Goal: Task Accomplishment & Management: Manage account settings

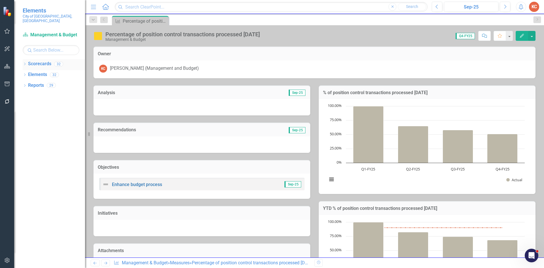
click at [46, 64] on div "Scorecards" at bounding box center [39, 63] width 23 height 9
click at [45, 61] on link "Scorecards" at bounding box center [39, 64] width 23 height 7
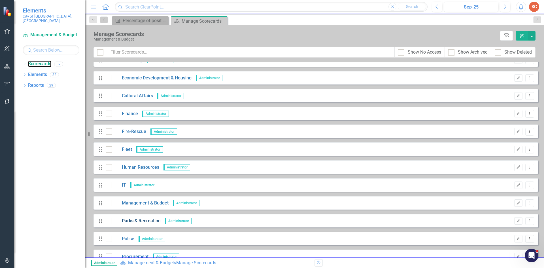
scroll to position [85, 0]
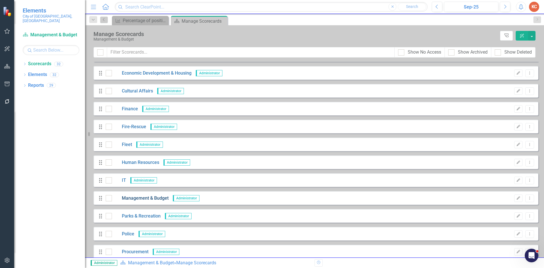
click at [151, 200] on link "Management & Budget" at bounding box center [140, 198] width 57 height 7
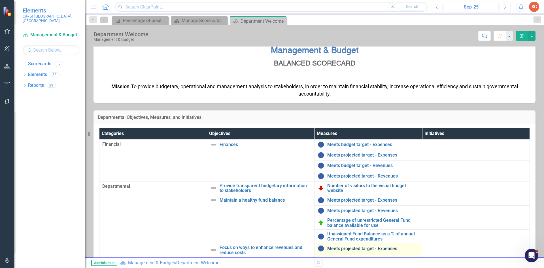
scroll to position [57, 0]
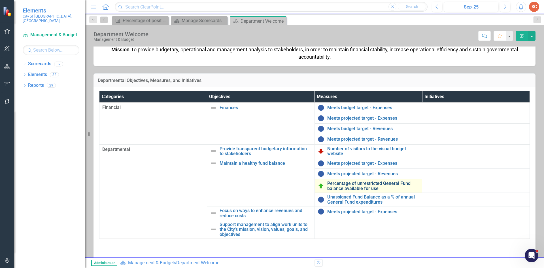
click at [349, 187] on link "Percentage of unrestricted General Fund balance available for use" at bounding box center [373, 186] width 92 height 10
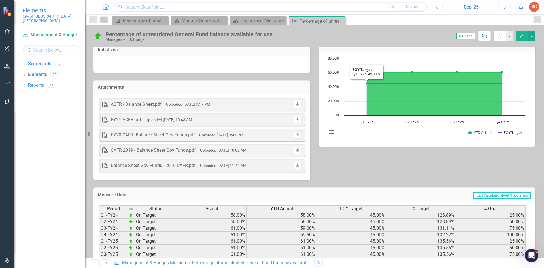
scroll to position [184, 0]
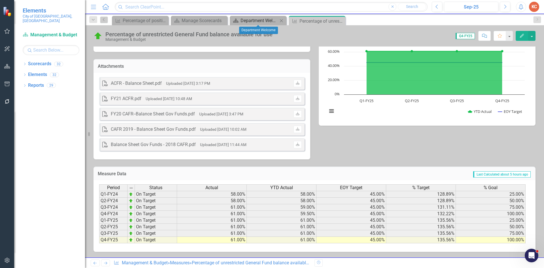
click at [271, 22] on div "Department Welcome" at bounding box center [259, 20] width 37 height 7
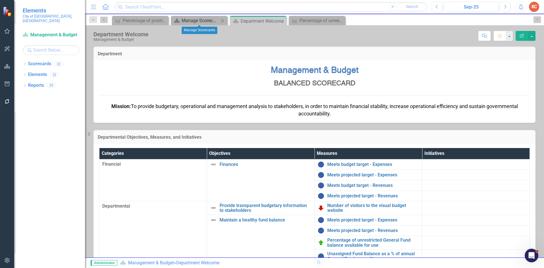
click at [192, 18] on div "Manage Scorecards" at bounding box center [200, 20] width 37 height 7
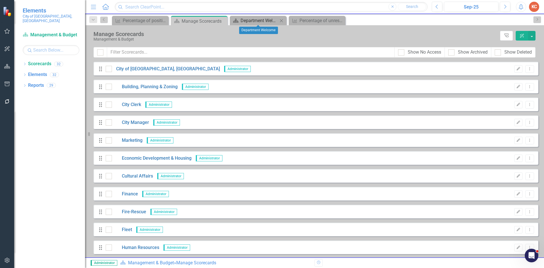
click at [240, 18] on link "Scorecard Department Welcome" at bounding box center [254, 20] width 47 height 7
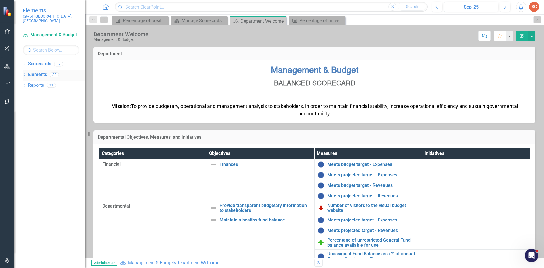
click at [40, 73] on div "Elements" at bounding box center [37, 74] width 19 height 9
click at [40, 71] on link "Elements" at bounding box center [37, 74] width 19 height 7
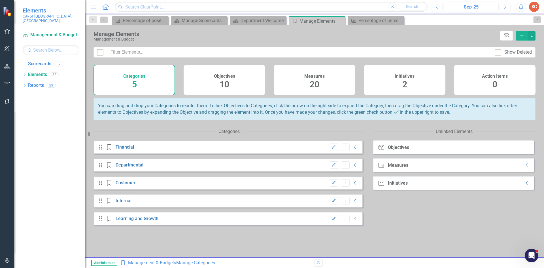
click at [306, 77] on h4 "Measures" at bounding box center [314, 76] width 20 height 5
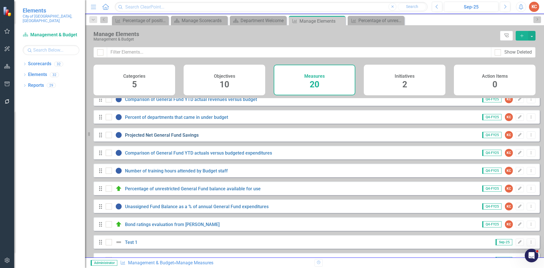
scroll to position [198, 0]
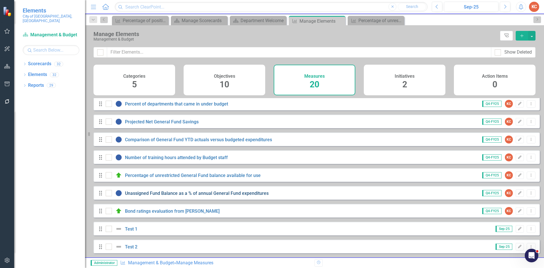
click at [188, 196] on link "Unassigned Fund Balance as a % of annual General Fund expenditures" at bounding box center [197, 193] width 144 height 5
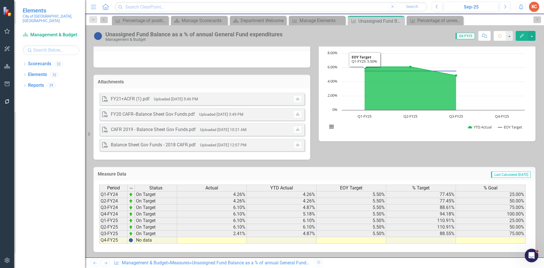
scroll to position [169, 0]
click at [239, 243] on div "Period Status Actual YTD Actual EOY Target % Target % Goal Q1-FY24 On Target 4.…" at bounding box center [315, 216] width 442 height 72
click at [241, 239] on td at bounding box center [212, 240] width 70 height 7
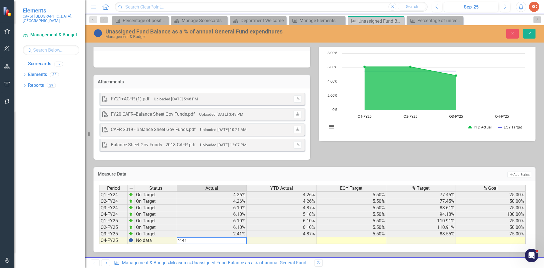
type textarea "2.41"
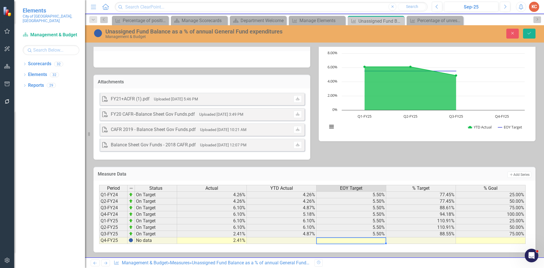
click at [362, 238] on td at bounding box center [352, 240] width 70 height 7
type textarea "5.5"
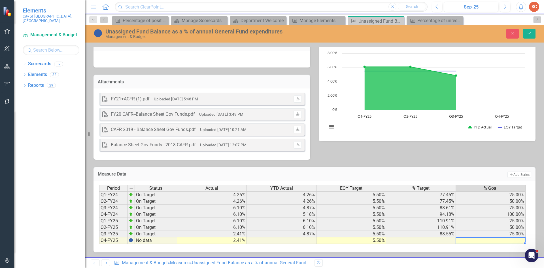
click at [508, 240] on td at bounding box center [491, 240] width 70 height 7
type textarea "100"
click at [529, 37] on button "Save" at bounding box center [529, 34] width 12 height 10
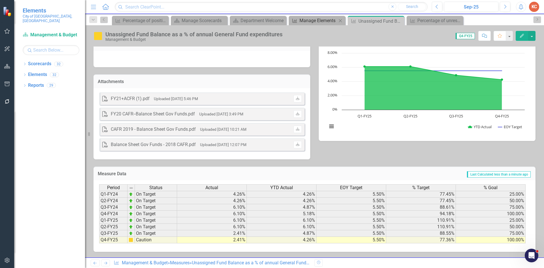
click at [306, 20] on div "Manage Elements" at bounding box center [318, 20] width 37 height 7
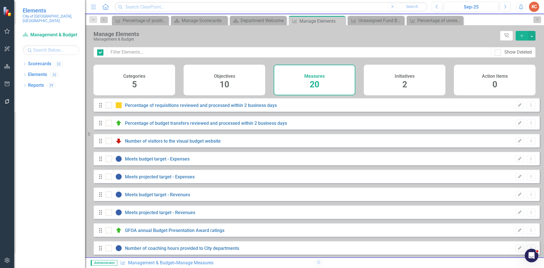
checkbox input "false"
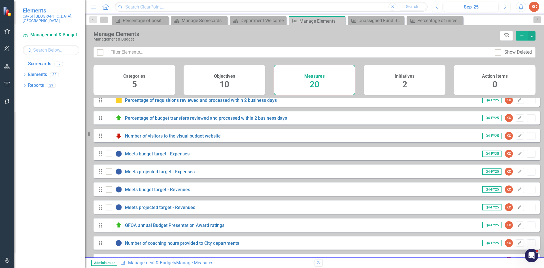
scroll to position [4, 0]
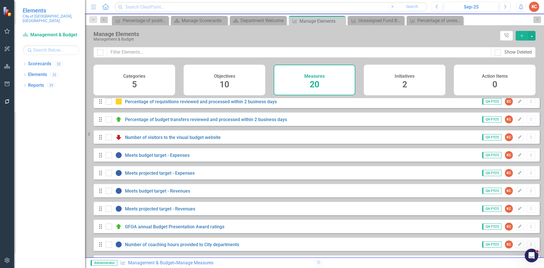
drag, startPoint x: 403, startPoint y: 231, endPoint x: 401, endPoint y: 232, distance: 3.1
click at [403, 231] on div "Drag GFOA annual Budget Presentation Award ratings Q4-FY25 KC Edit Dropdown Menu" at bounding box center [317, 226] width 447 height 14
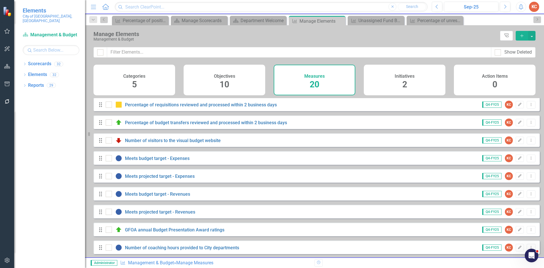
scroll to position [0, 0]
click at [40, 83] on link "Reports" at bounding box center [36, 85] width 16 height 7
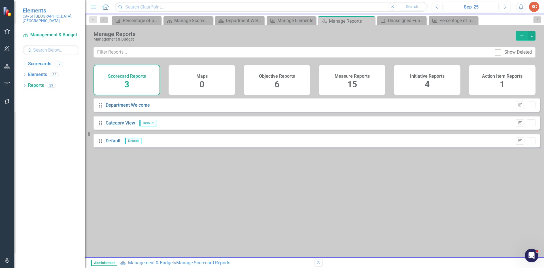
click at [348, 79] on div "15" at bounding box center [353, 85] width 10 height 12
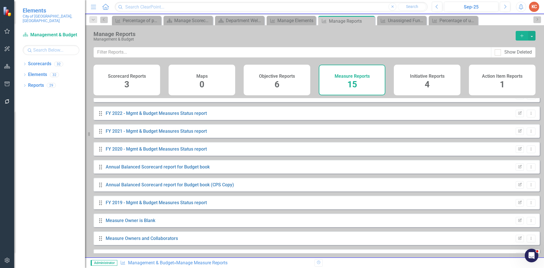
scroll to position [113, 0]
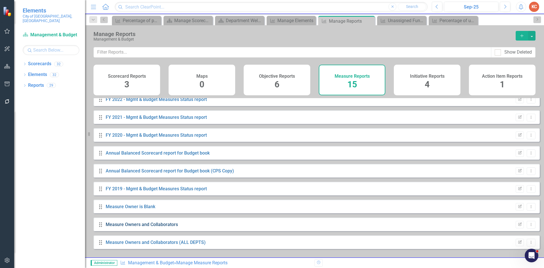
click at [148, 227] on link "Measure Owners and Collaborators" at bounding box center [142, 224] width 72 height 5
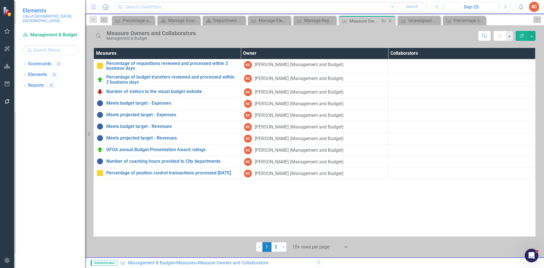
click at [391, 21] on icon "Close" at bounding box center [390, 21] width 6 height 5
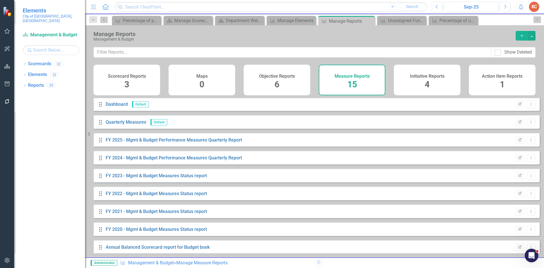
scroll to position [113, 0]
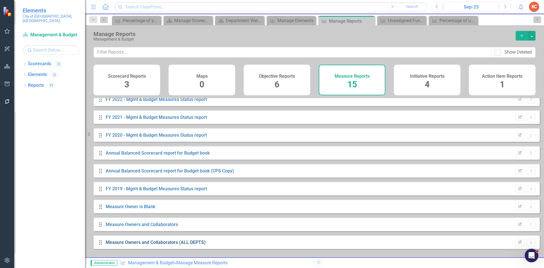
click at [168, 245] on link "Measure Owners and Collaborators (ALL DEPTS)" at bounding box center [156, 242] width 100 height 5
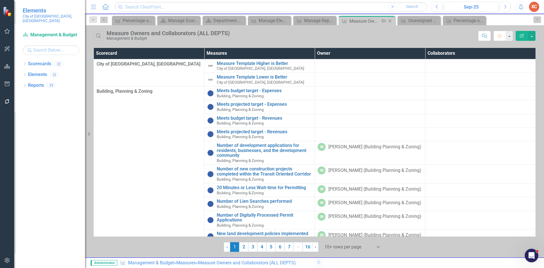
click at [392, 22] on icon "Close" at bounding box center [390, 21] width 6 height 5
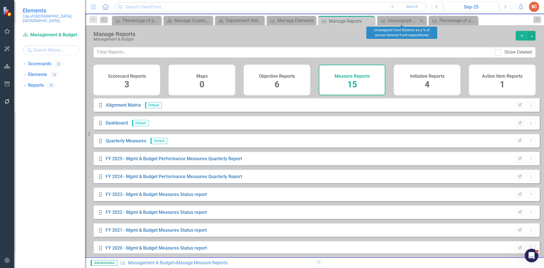
click at [424, 21] on icon "Close" at bounding box center [422, 20] width 6 height 5
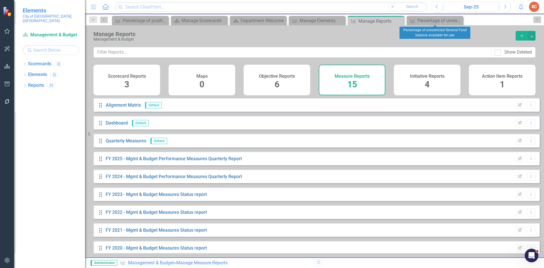
drag, startPoint x: 460, startPoint y: 21, endPoint x: 452, endPoint y: 22, distance: 7.7
click at [0, 0] on icon "Close" at bounding box center [0, 0] width 0 height 0
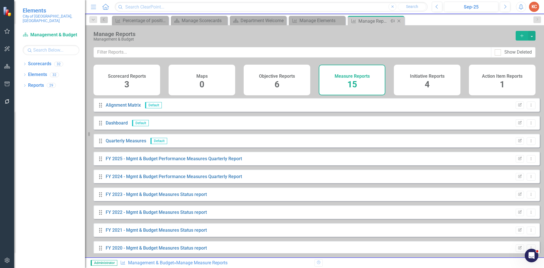
click at [398, 23] on icon "Close" at bounding box center [399, 21] width 6 height 5
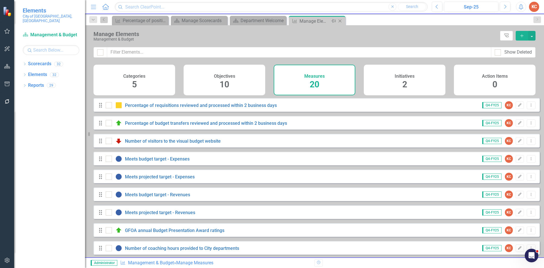
click at [341, 22] on icon "Close" at bounding box center [340, 21] width 6 height 5
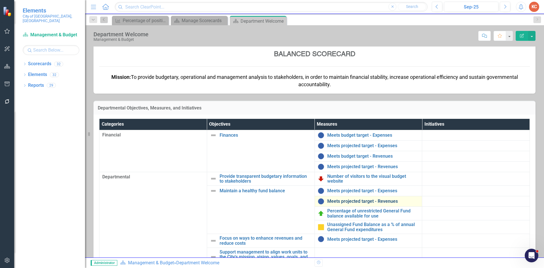
scroll to position [104, 0]
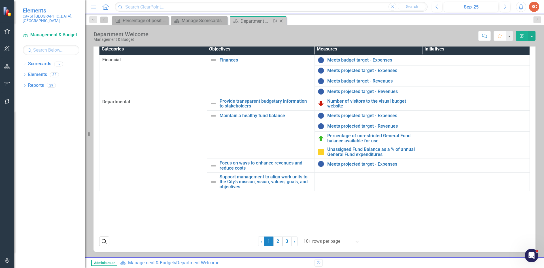
click at [285, 22] on div "Close" at bounding box center [281, 21] width 7 height 7
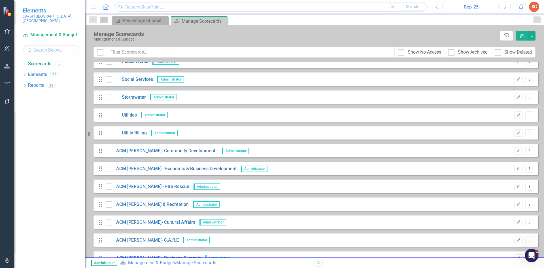
scroll to position [291, 0]
